Goal: Information Seeking & Learning: Learn about a topic

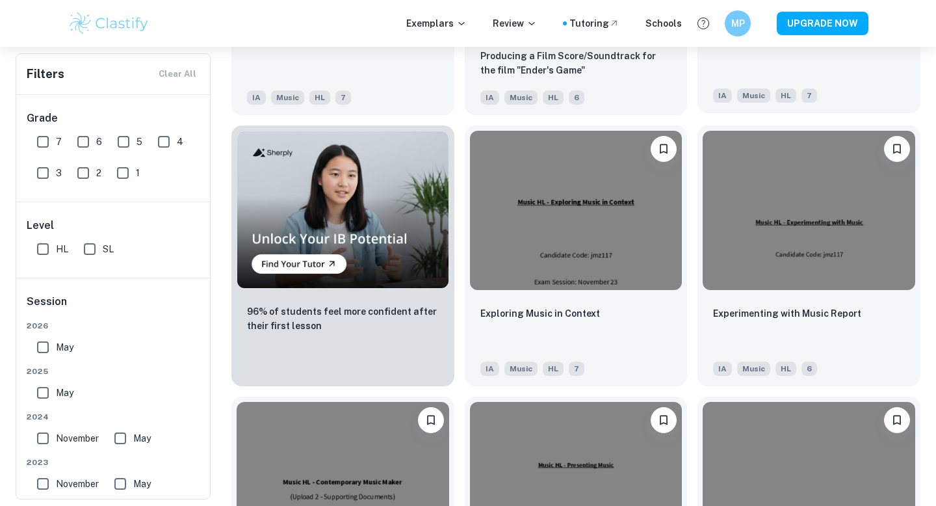
scroll to position [759, 0]
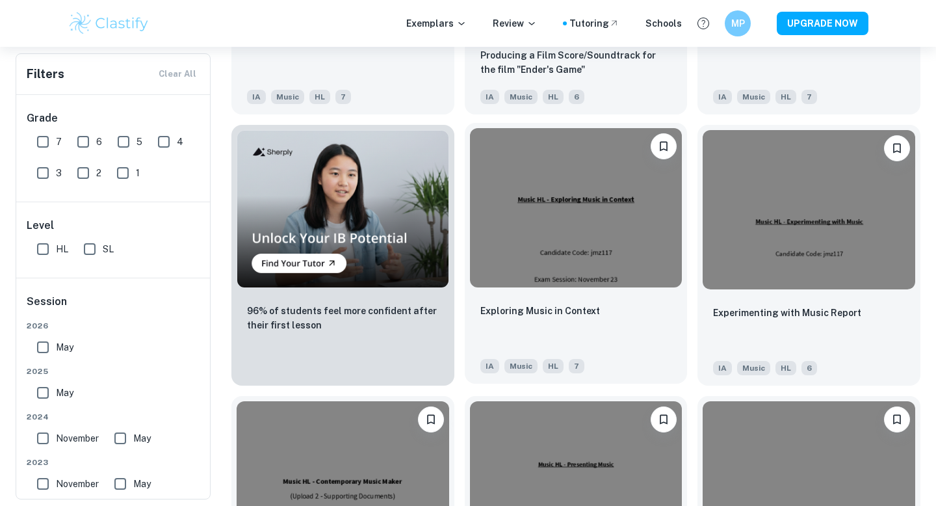
click at [521, 218] on img at bounding box center [576, 207] width 213 height 159
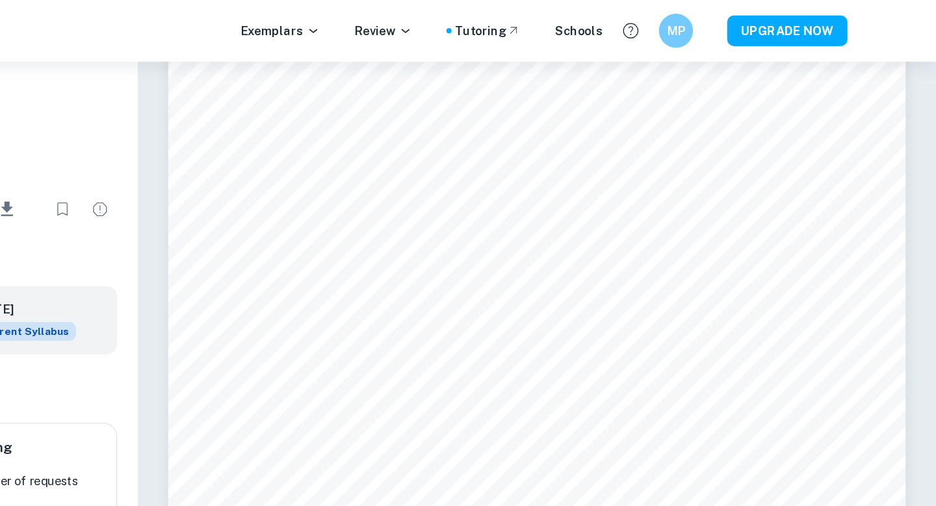
scroll to position [2876, 0]
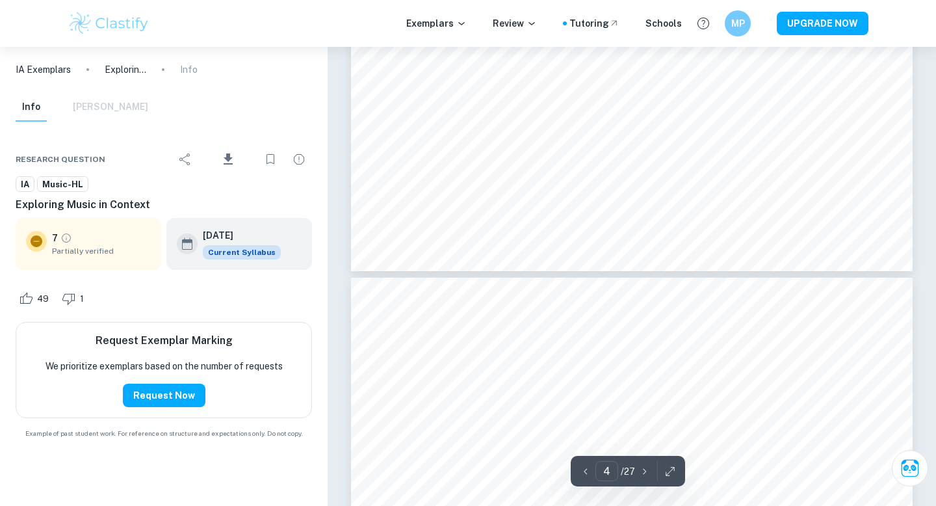
type input "3"
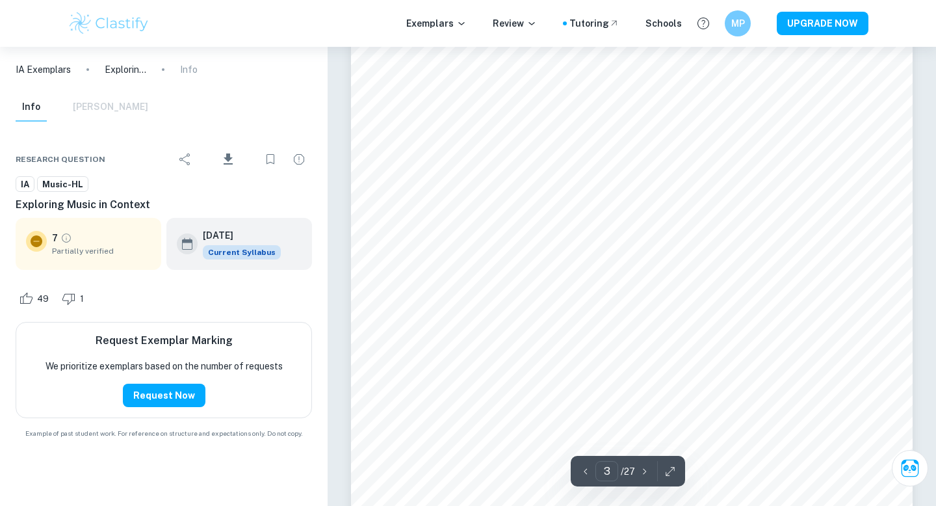
scroll to position [2105, 0]
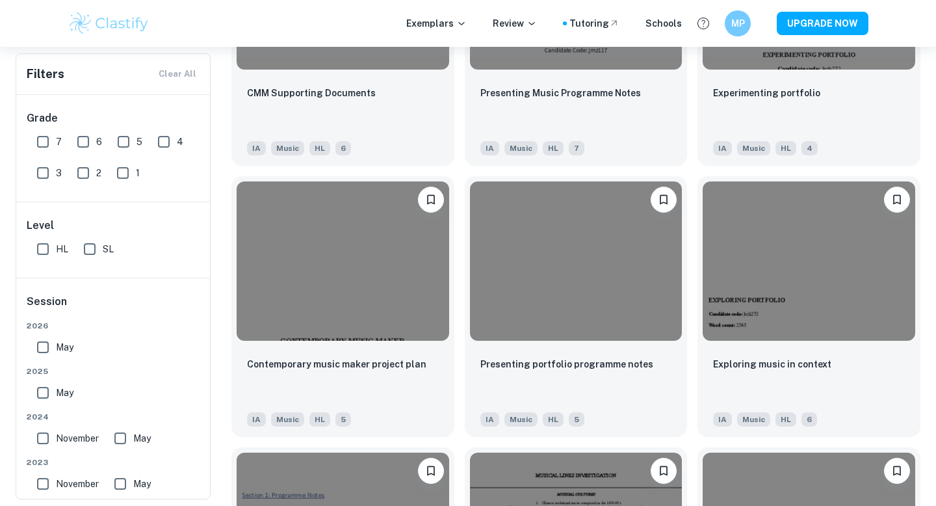
scroll to position [1243, 0]
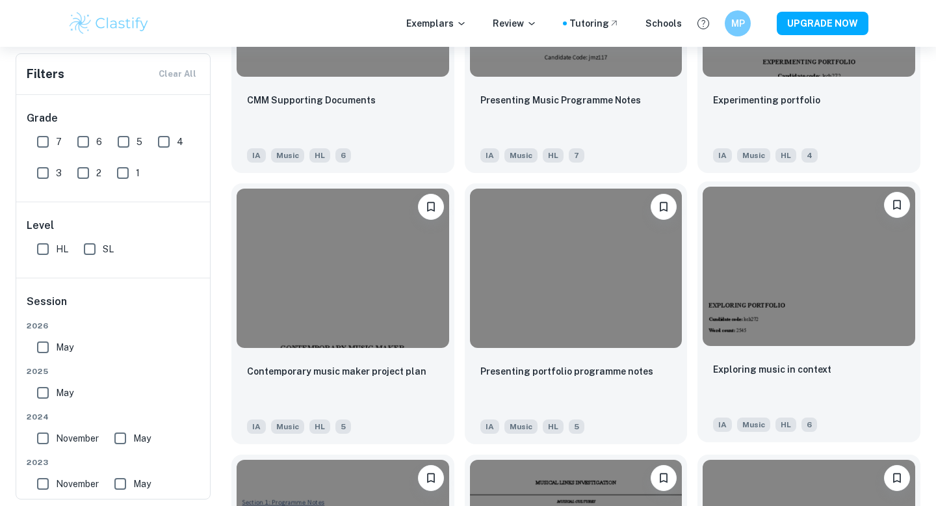
click at [806, 258] on img at bounding box center [809, 266] width 213 height 159
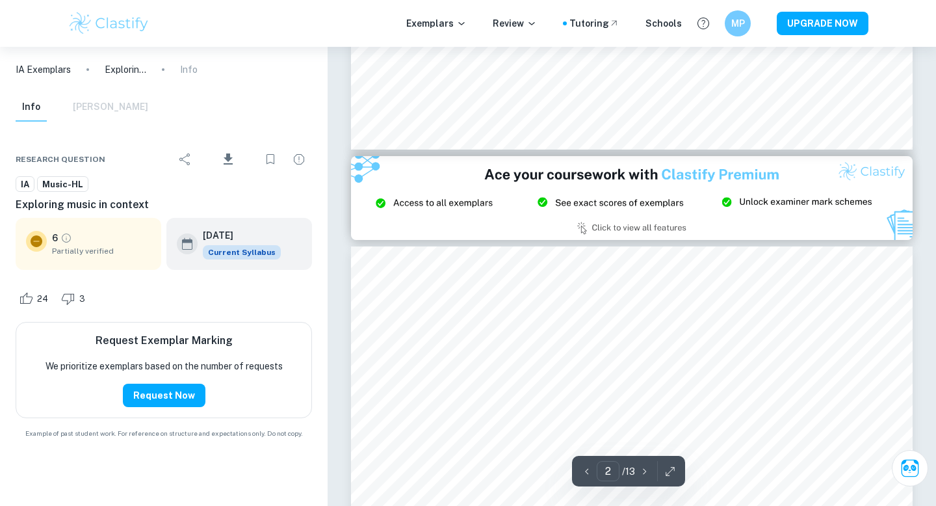
type input "3"
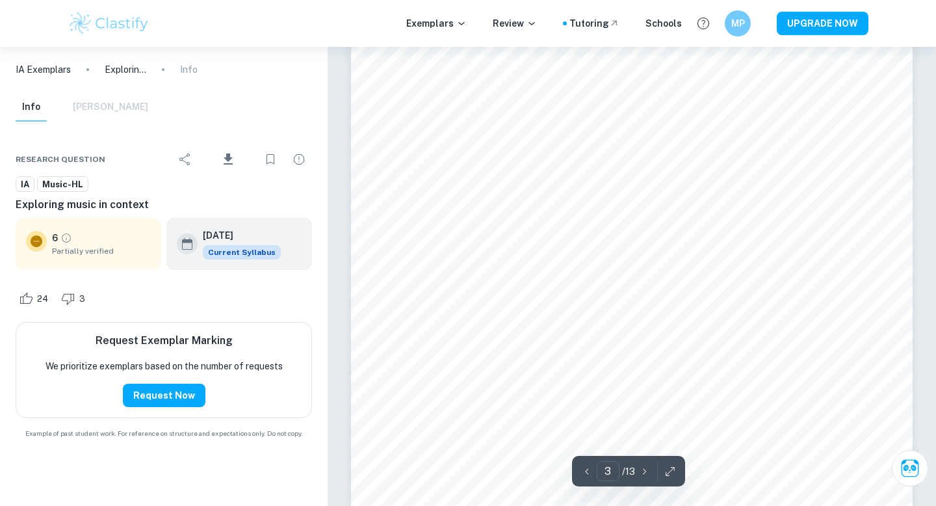
scroll to position [1993, 0]
click at [87, 248] on span "Partially verified" at bounding box center [101, 251] width 99 height 12
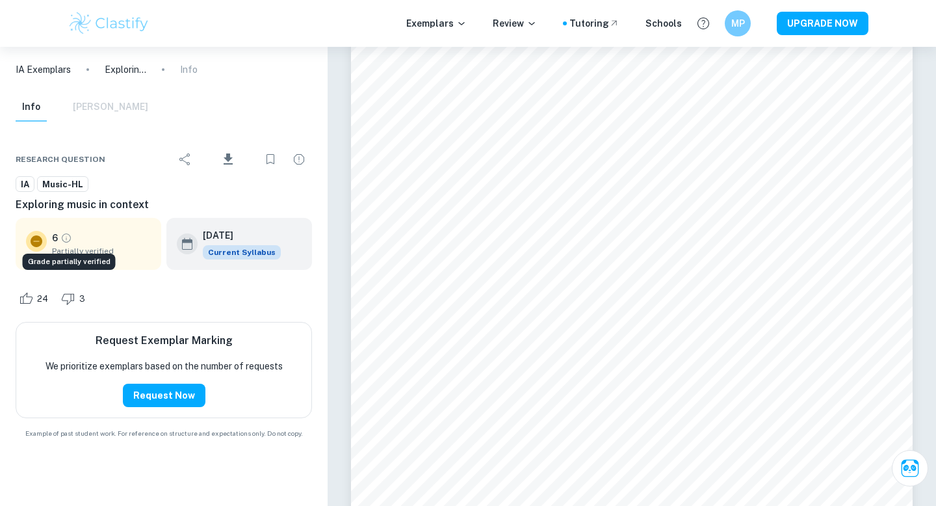
click at [69, 239] on icon "Grade partially verified" at bounding box center [66, 238] width 12 height 12
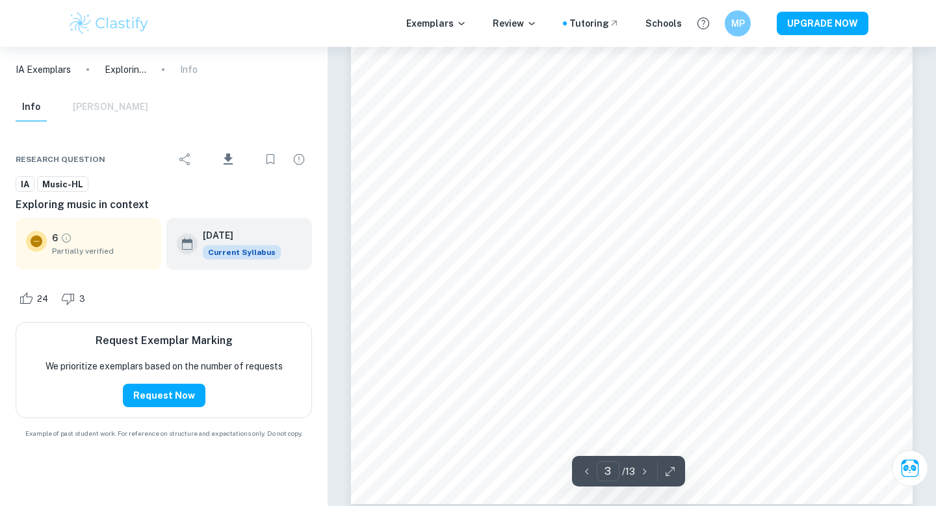
scroll to position [2139, 0]
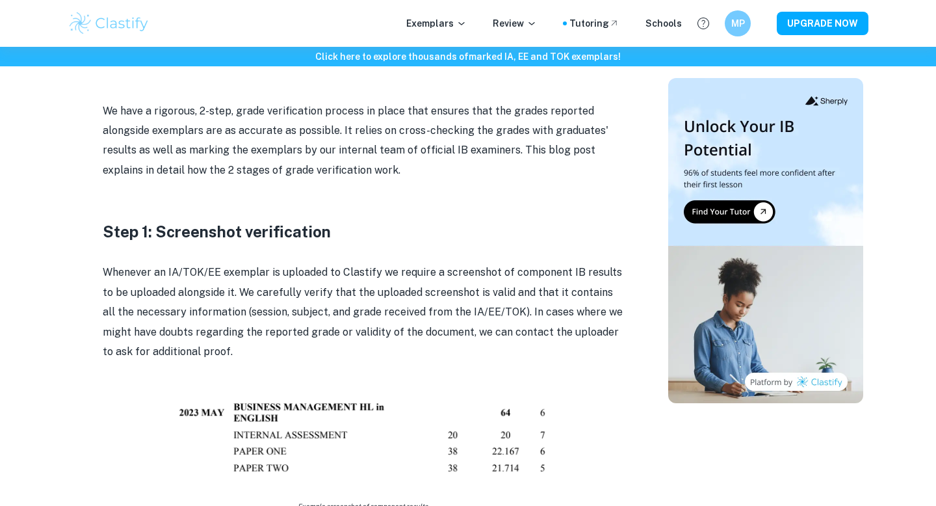
scroll to position [576, 0]
